Goal: Task Accomplishment & Management: Manage account settings

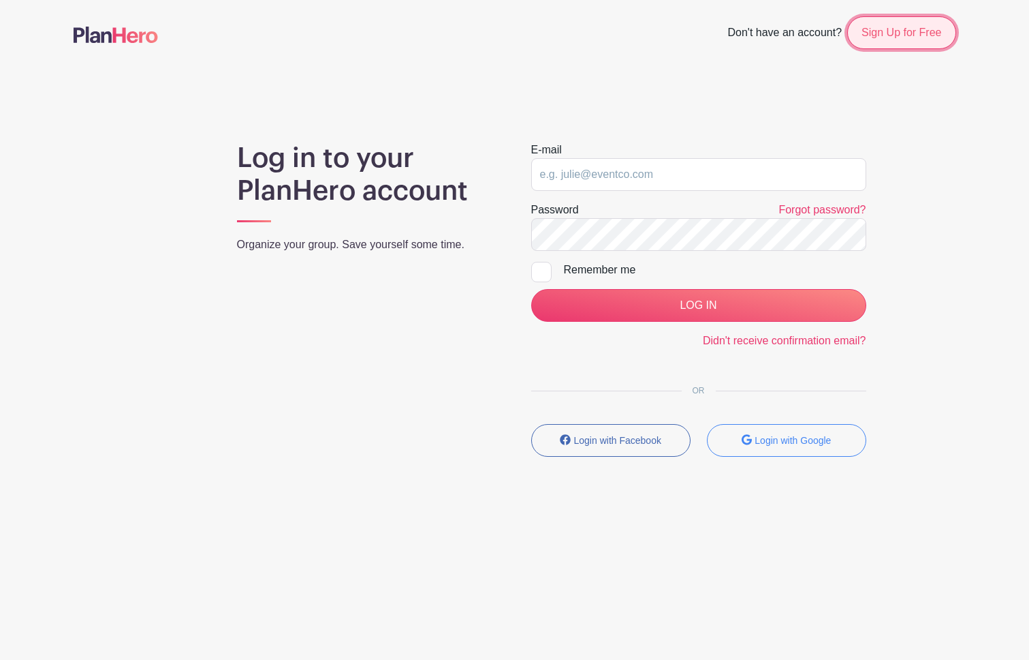
click at [893, 35] on link "Sign Up for Free" at bounding box center [902, 32] width 108 height 33
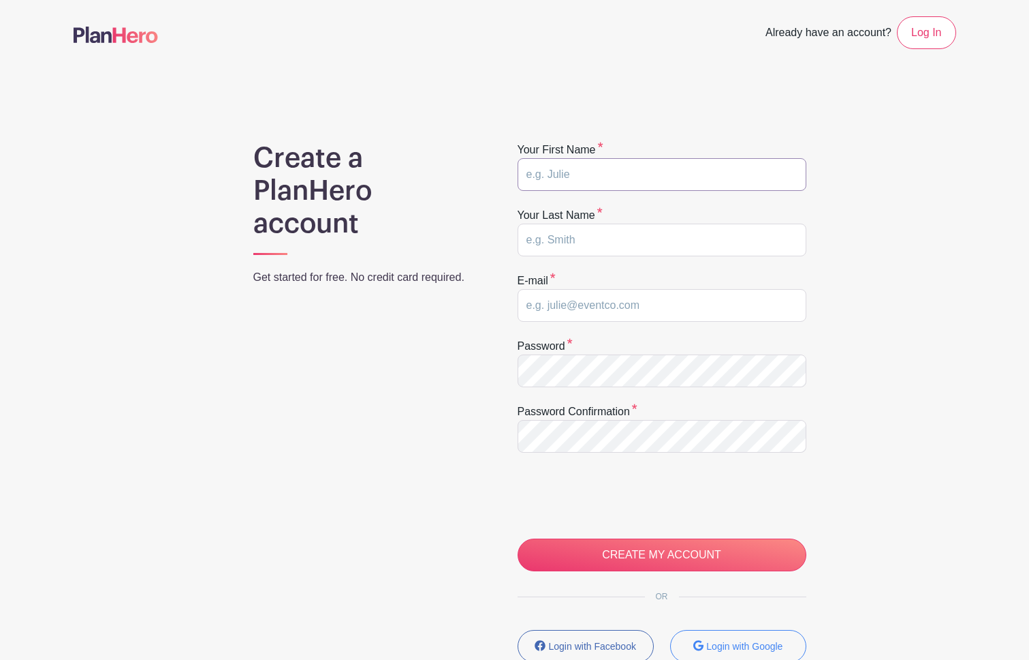
click at [701, 170] on input "text" at bounding box center [662, 174] width 289 height 33
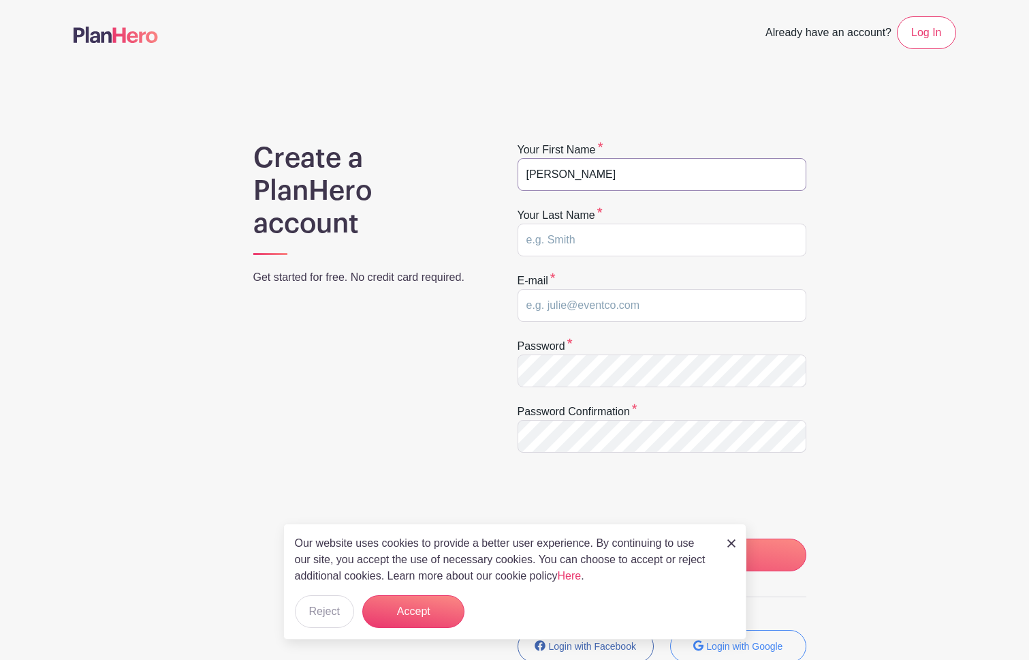
type input "Eddie"
type input "Education"
click at [648, 310] on input "email" at bounding box center [662, 305] width 289 height 33
type input "jpfarrell77+eddiee@gmail.com"
click at [420, 605] on button "Accept" at bounding box center [413, 611] width 102 height 33
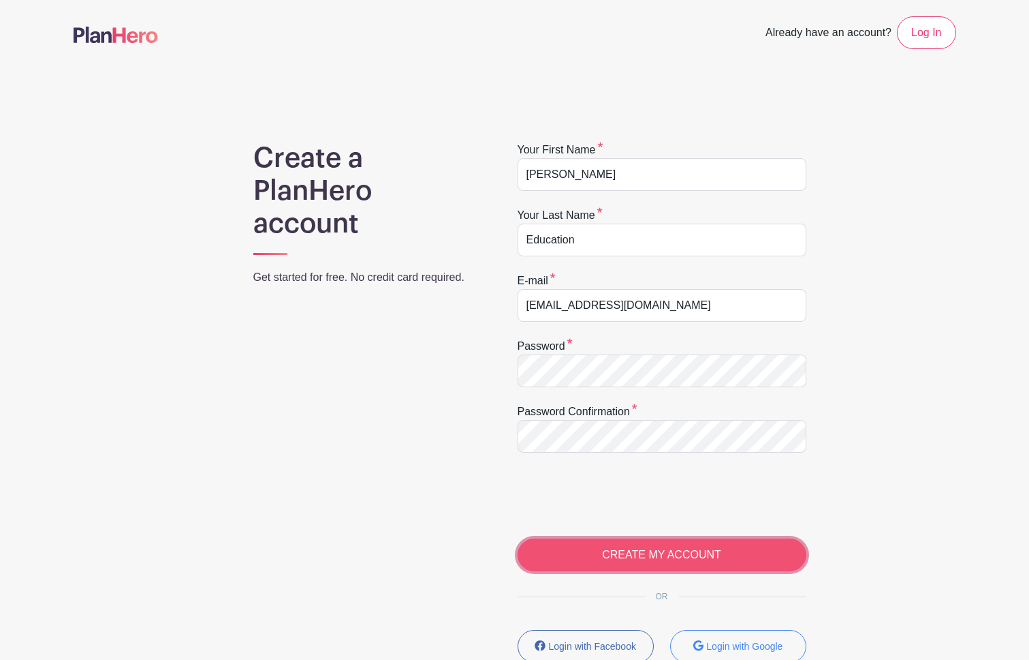
click at [624, 570] on input "CREATE MY ACCOUNT" at bounding box center [662, 554] width 289 height 33
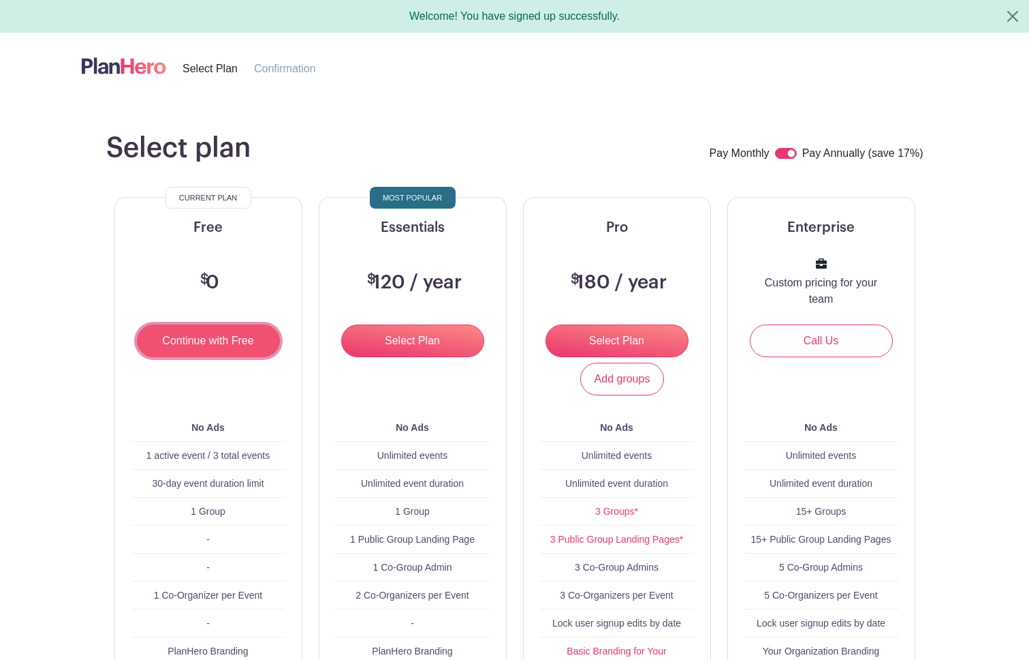
click at [183, 337] on input "Continue with Free" at bounding box center [208, 340] width 143 height 33
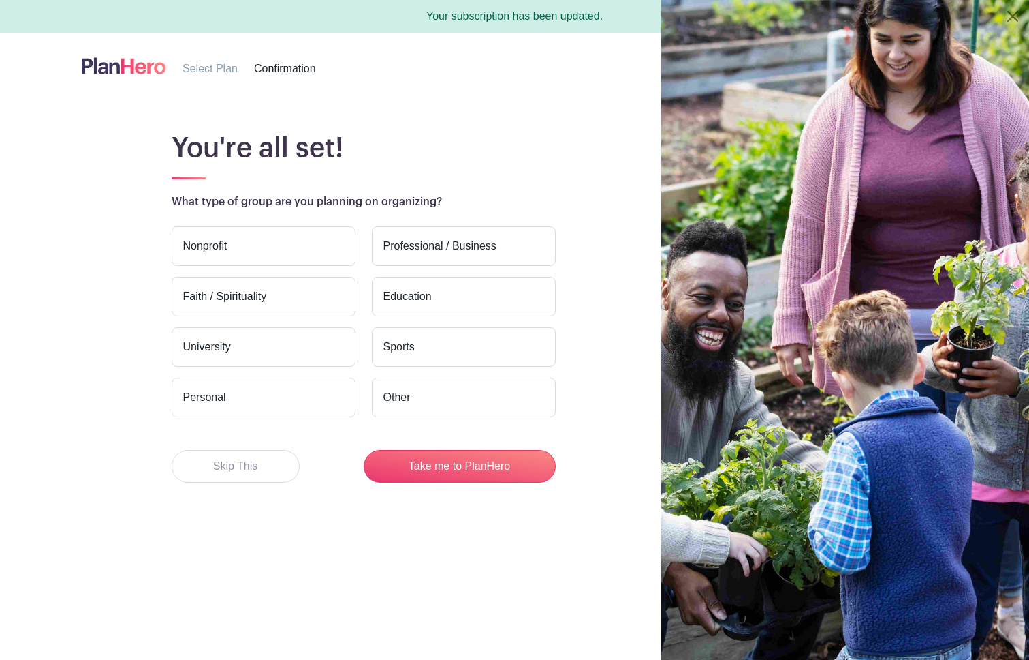
click at [427, 301] on label "Education" at bounding box center [464, 297] width 184 height 40
click at [0, 0] on input "Education" at bounding box center [0, 0] width 0 height 0
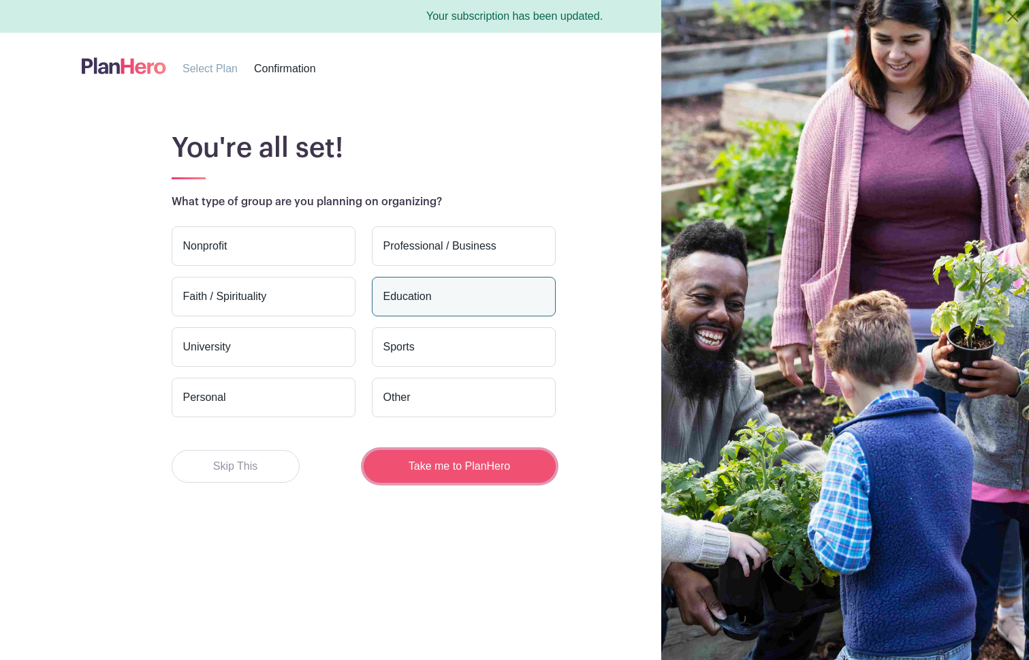
click at [459, 466] on button "Take me to PlanHero" at bounding box center [460, 466] width 192 height 33
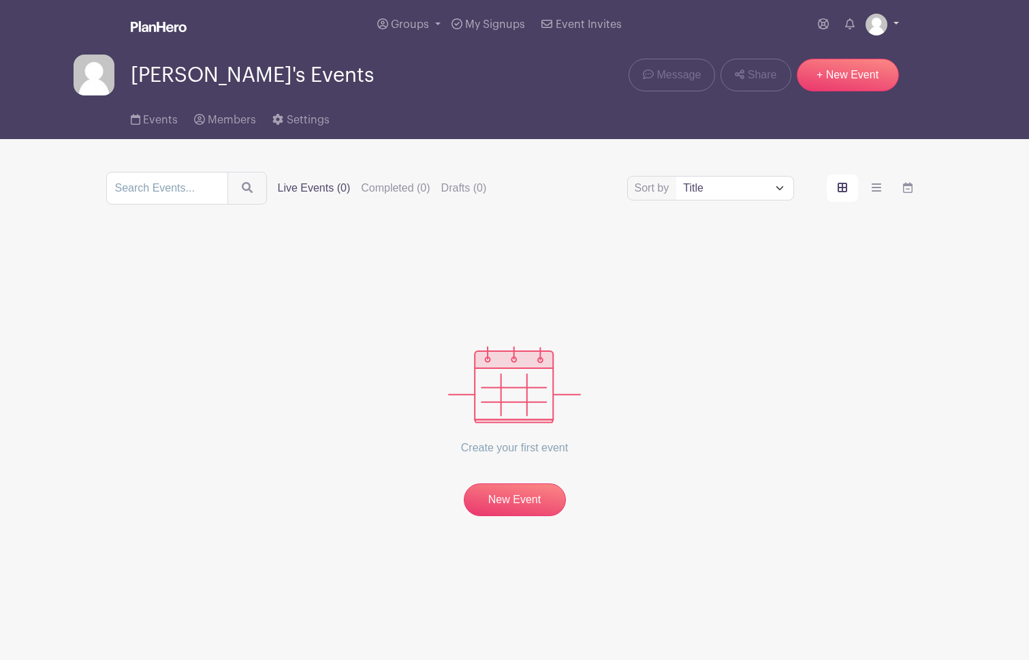
click at [871, 31] on img at bounding box center [877, 25] width 22 height 22
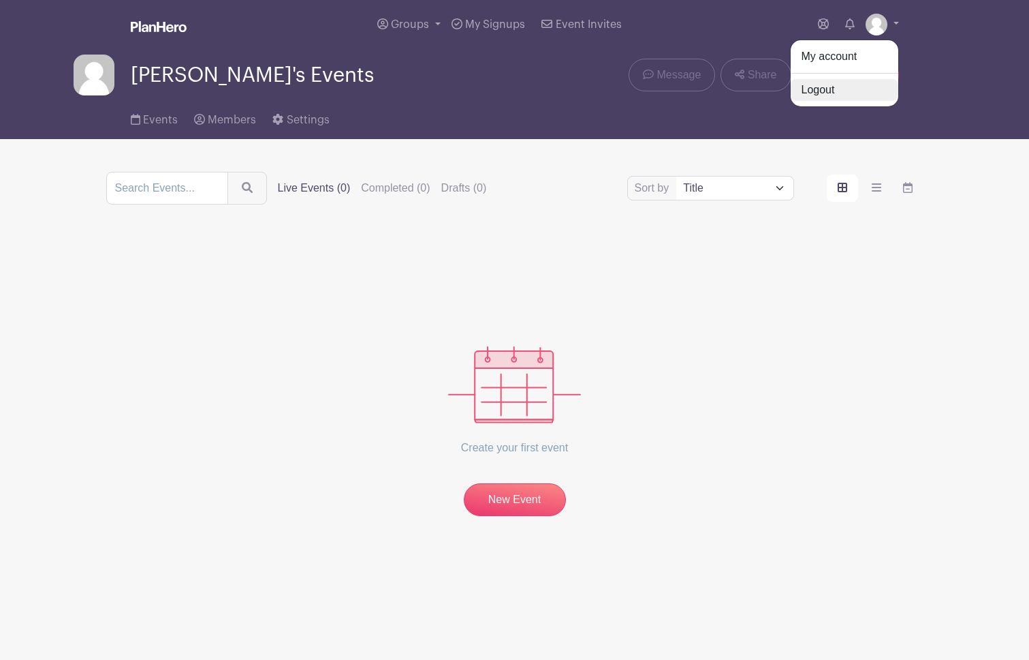
click at [831, 94] on link "Logout" at bounding box center [845, 90] width 108 height 22
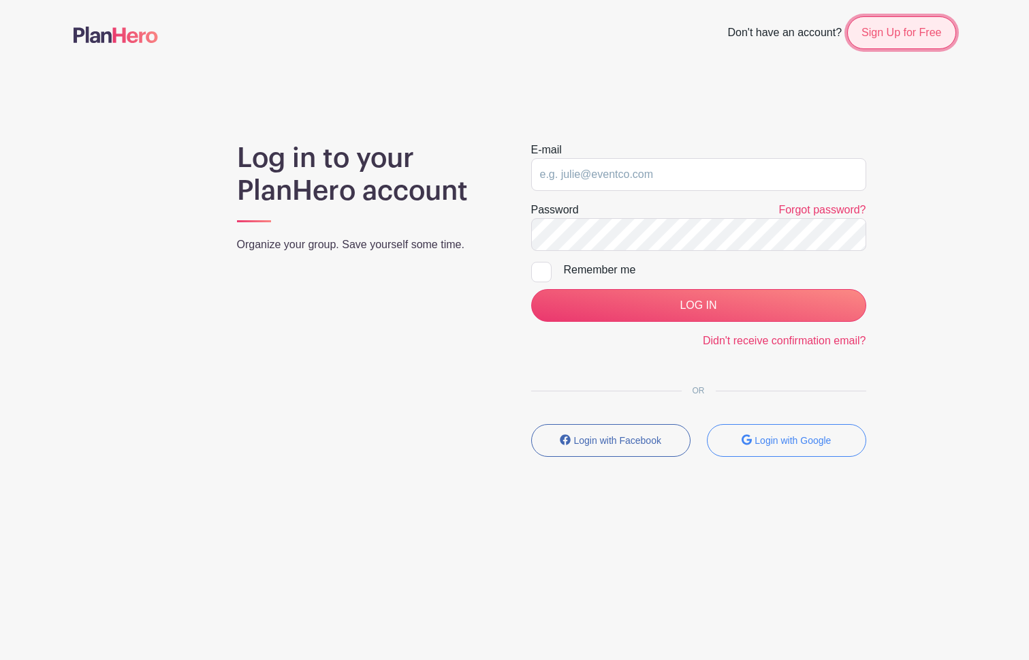
click at [884, 38] on link "Sign Up for Free" at bounding box center [902, 32] width 108 height 33
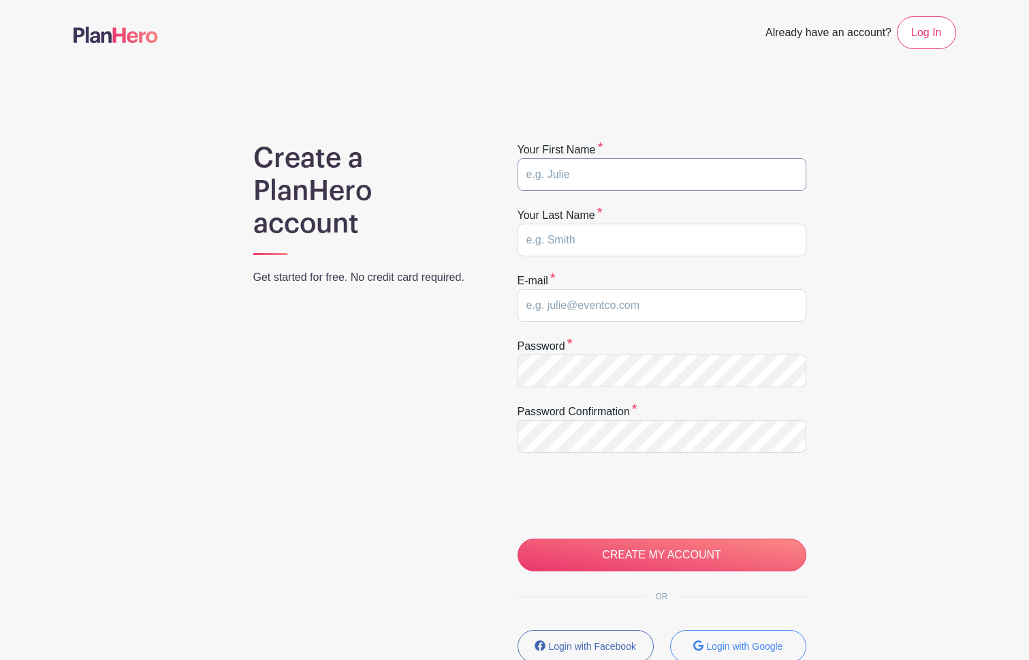
click at [613, 177] on input "text" at bounding box center [662, 174] width 289 height 33
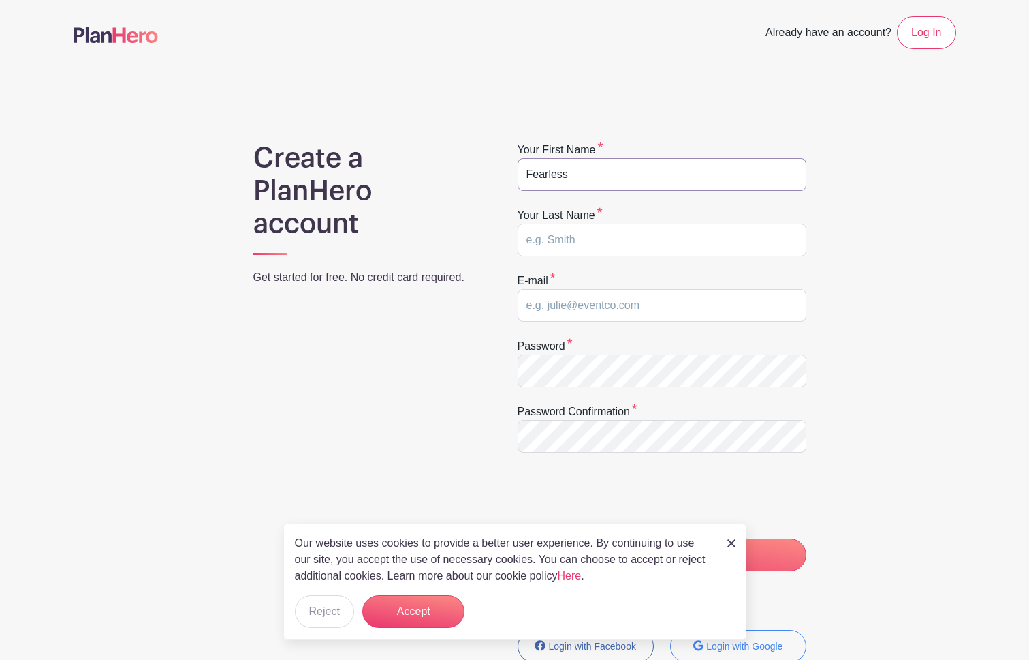
type input "Fearless"
type input "Faithful"
click at [612, 300] on input "email" at bounding box center [662, 305] width 289 height 33
type input "[EMAIL_ADDRESS][DOMAIN_NAME]"
click at [409, 617] on button "Accept" at bounding box center [413, 611] width 102 height 33
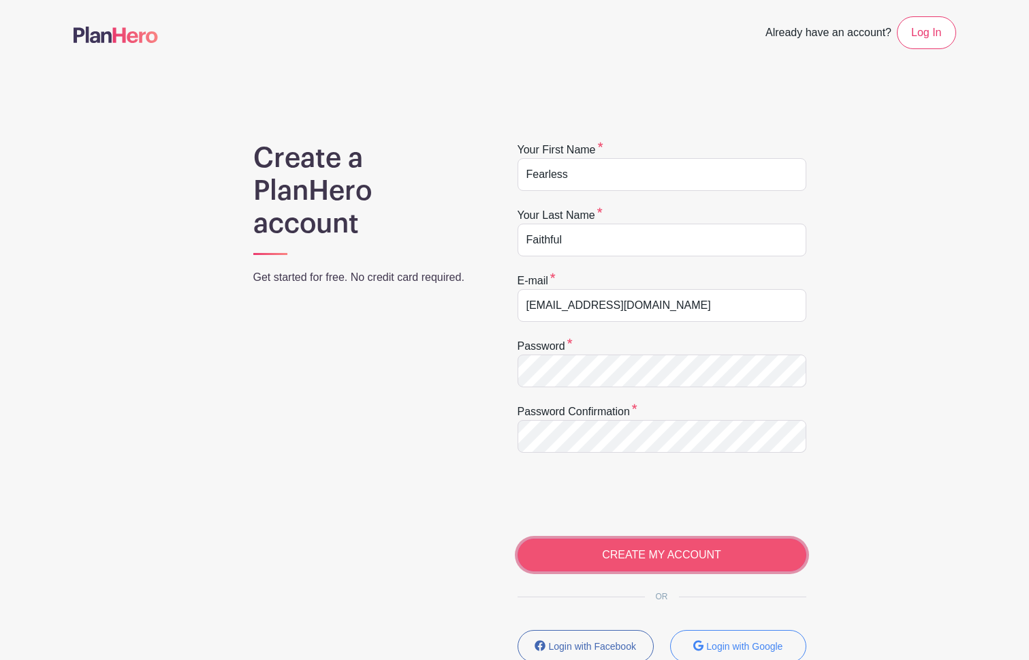
click at [640, 550] on input "CREATE MY ACCOUNT" at bounding box center [662, 554] width 289 height 33
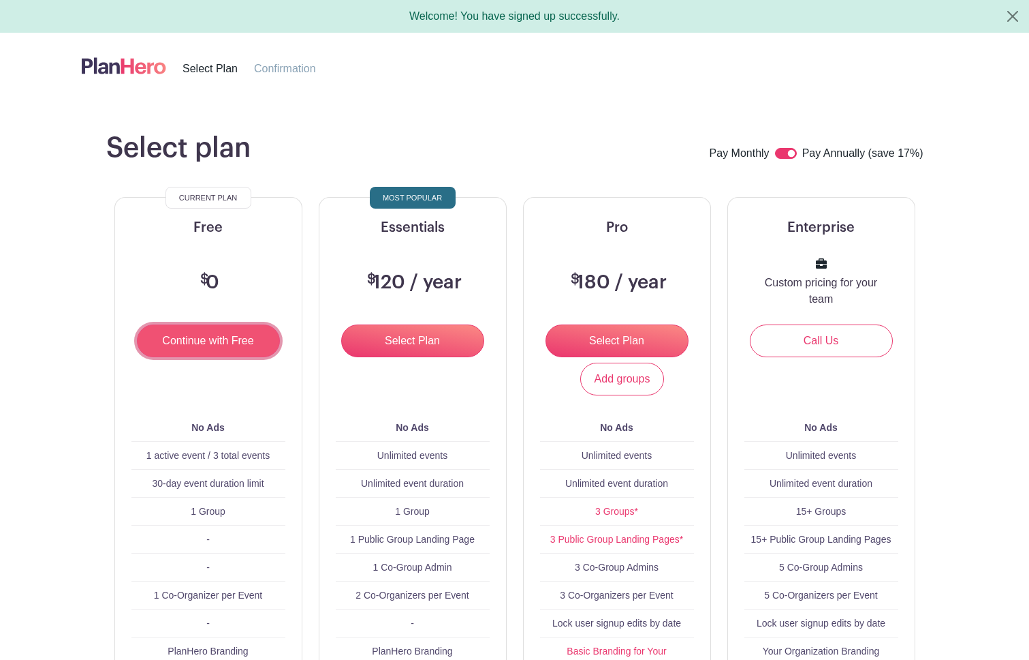
click at [215, 343] on input "Continue with Free" at bounding box center [208, 340] width 143 height 33
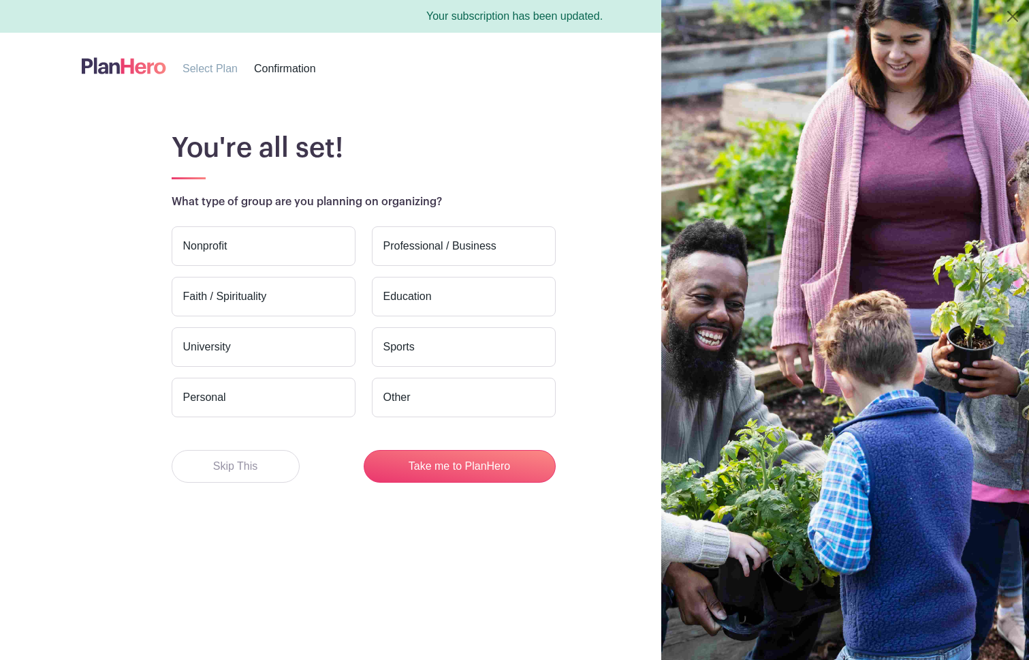
click at [226, 299] on label "Faith / Spirituality" at bounding box center [264, 297] width 184 height 40
click at [0, 0] on input "Faith / Spirituality" at bounding box center [0, 0] width 0 height 0
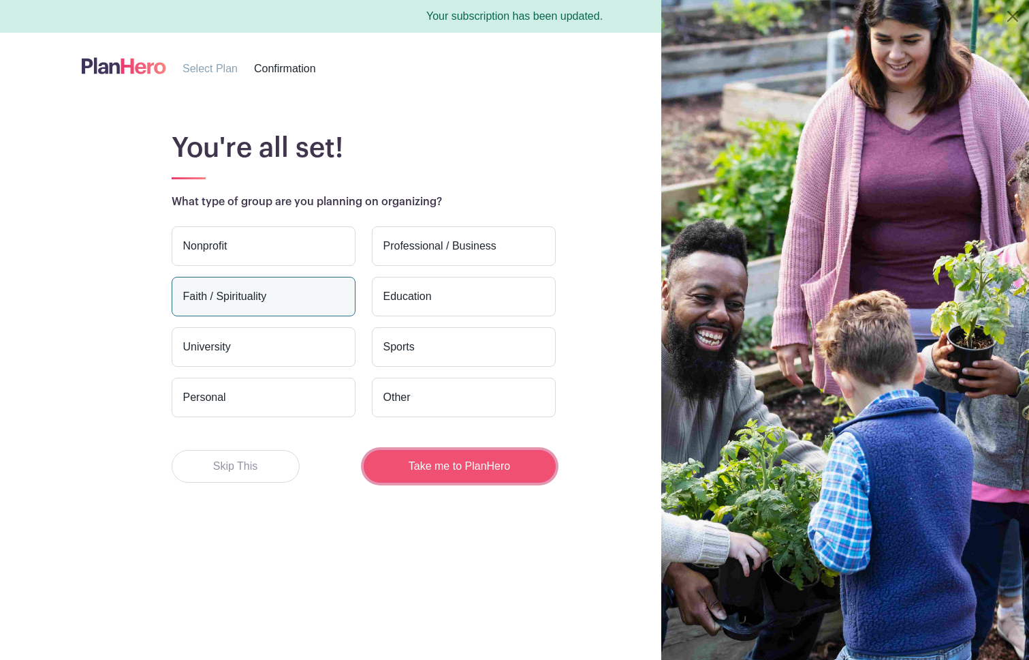
click at [437, 461] on button "Take me to PlanHero" at bounding box center [460, 466] width 192 height 33
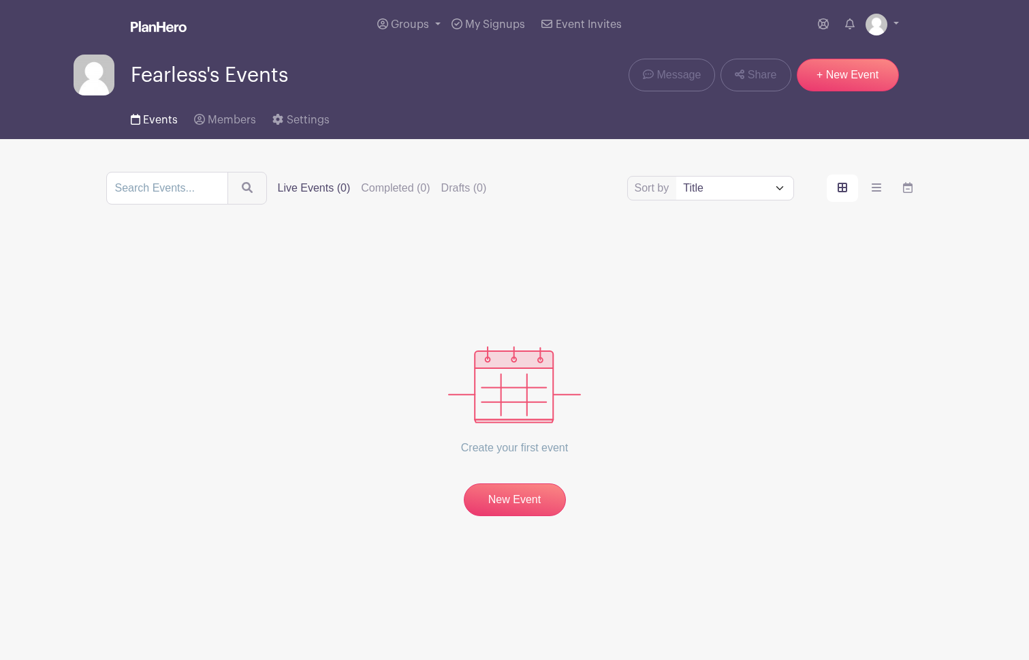
click at [162, 118] on span "Events" at bounding box center [160, 119] width 35 height 11
click at [223, 121] on span "Members" at bounding box center [232, 119] width 48 height 11
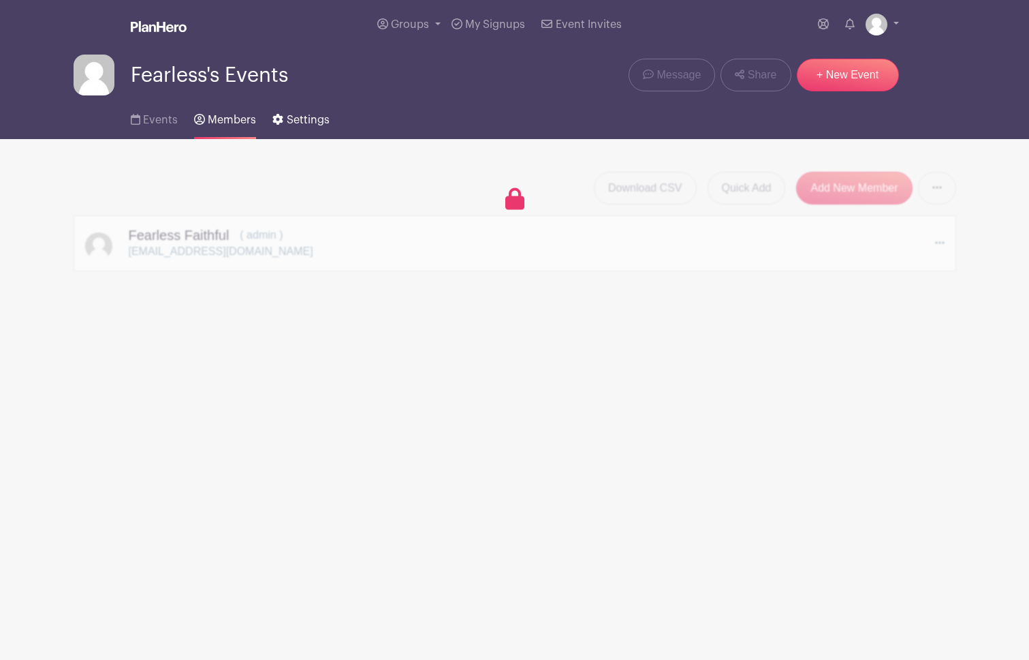
click at [297, 121] on span "Settings" at bounding box center [308, 119] width 43 height 11
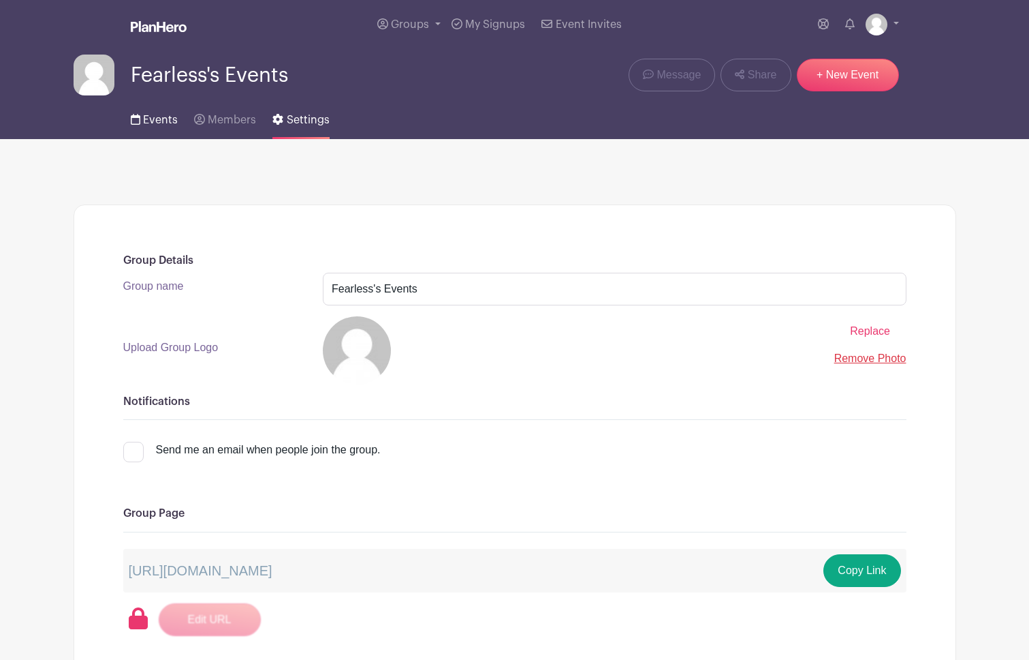
click at [157, 119] on span "Events" at bounding box center [160, 119] width 35 height 11
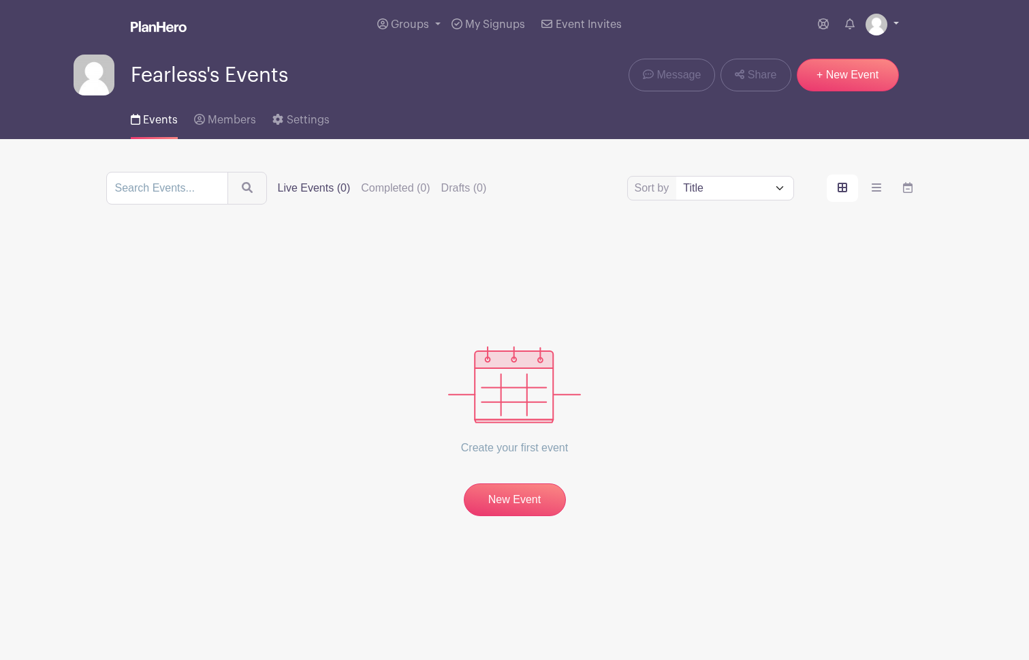
click at [879, 25] on img at bounding box center [877, 25] width 22 height 22
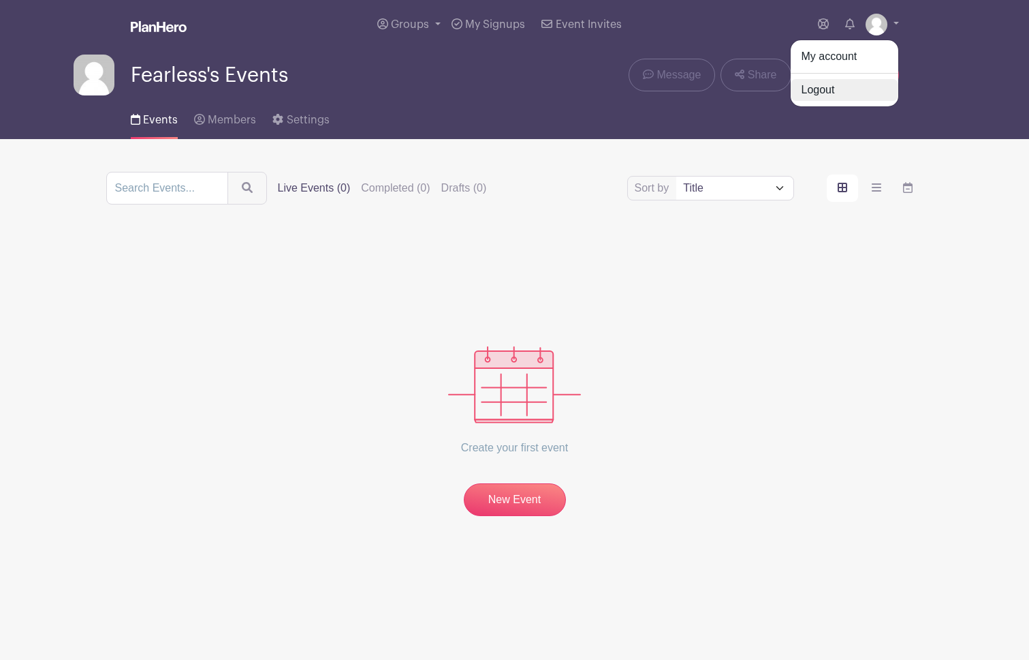
click at [824, 93] on link "Logout" at bounding box center [845, 90] width 108 height 22
